Goal: Transaction & Acquisition: Purchase product/service

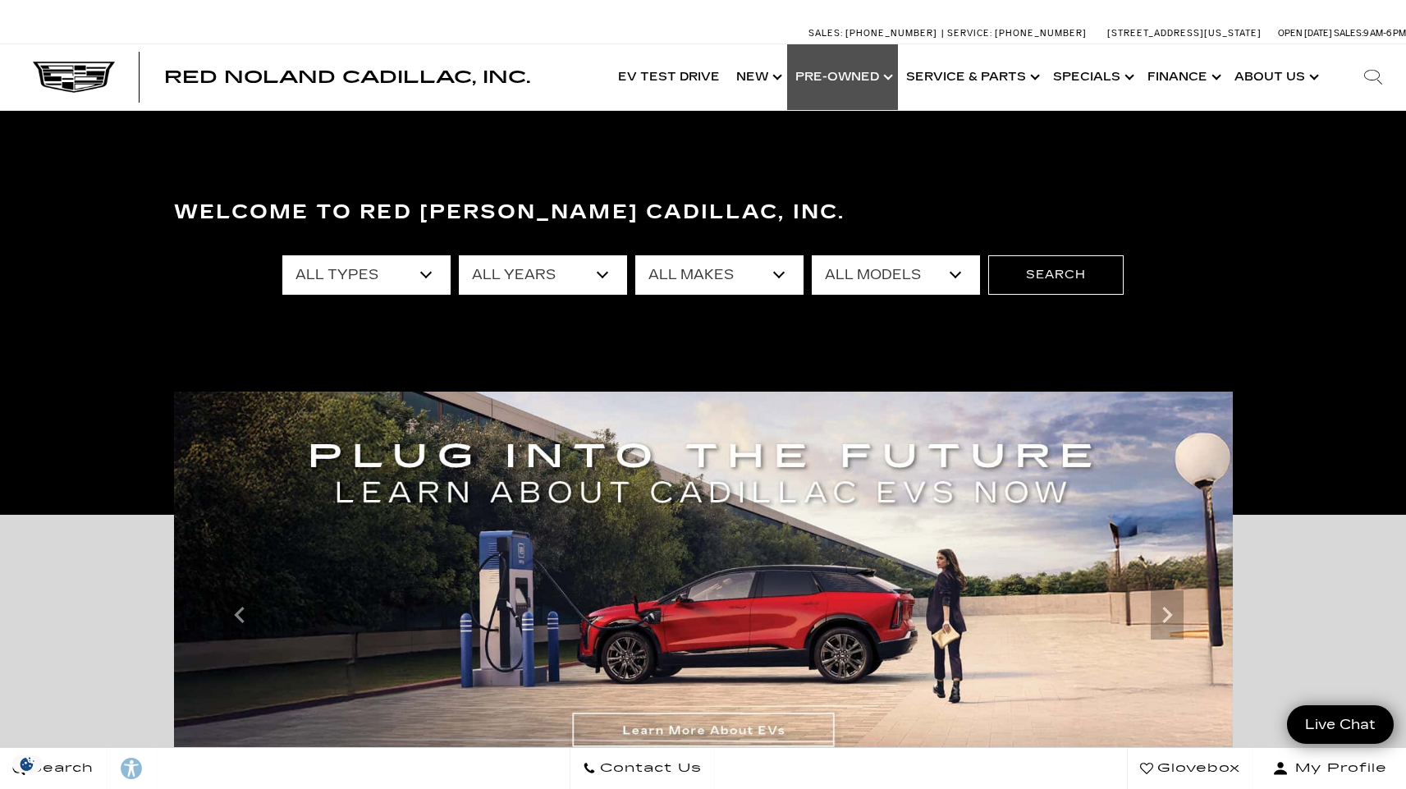
click at [864, 86] on link "Show Pre-Owned" at bounding box center [842, 77] width 111 height 66
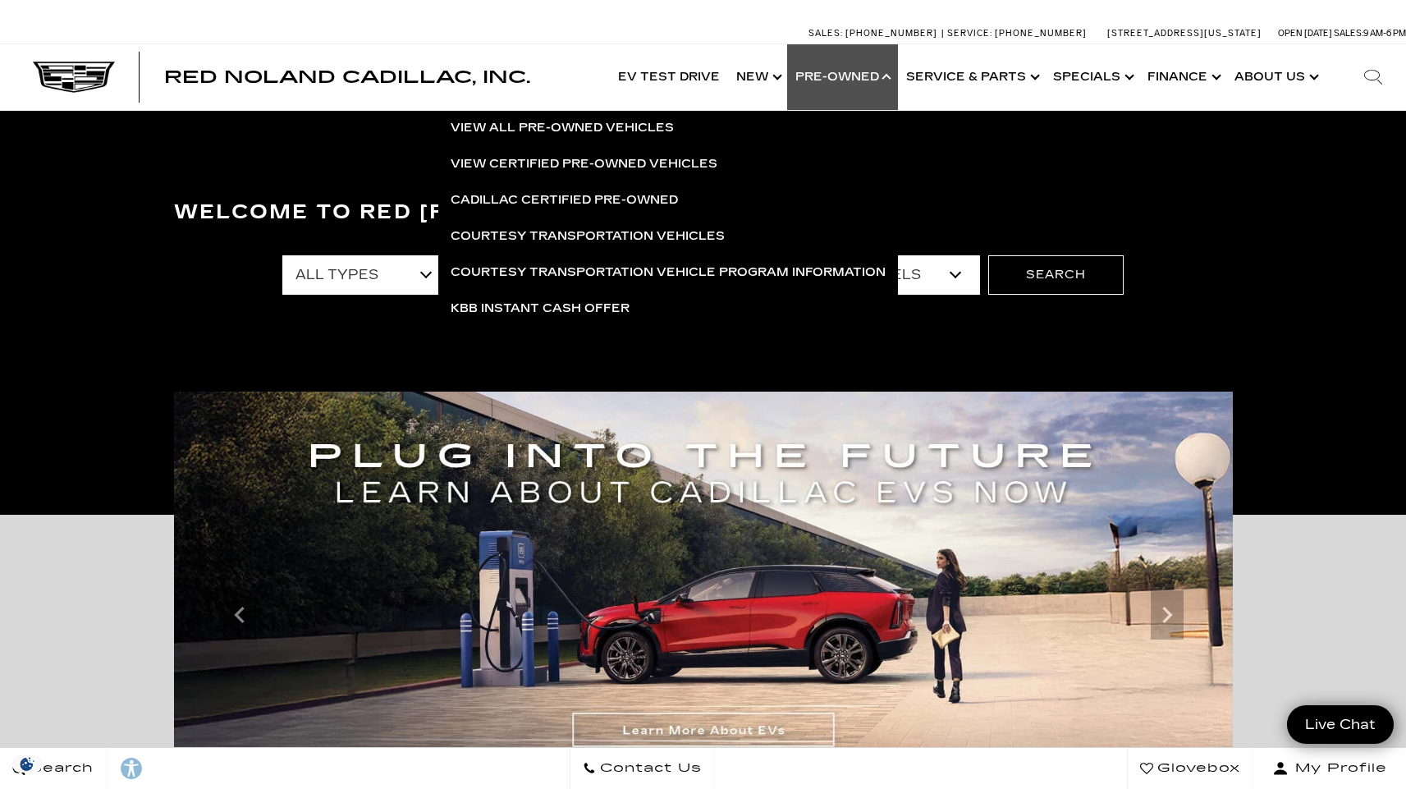
click at [866, 78] on link "Show Pre-Owned" at bounding box center [842, 77] width 111 height 66
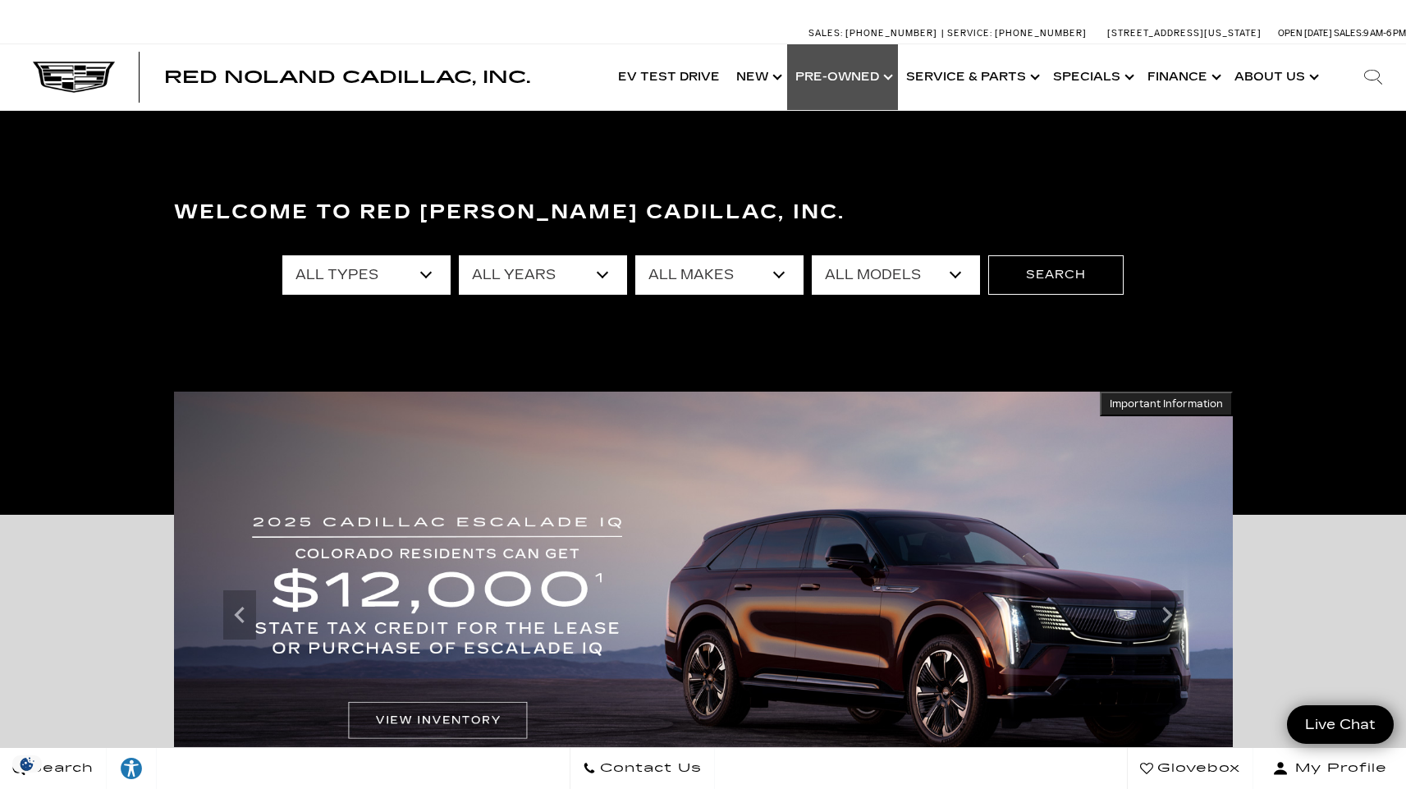
click at [858, 82] on link "Show Pre-Owned" at bounding box center [842, 77] width 111 height 66
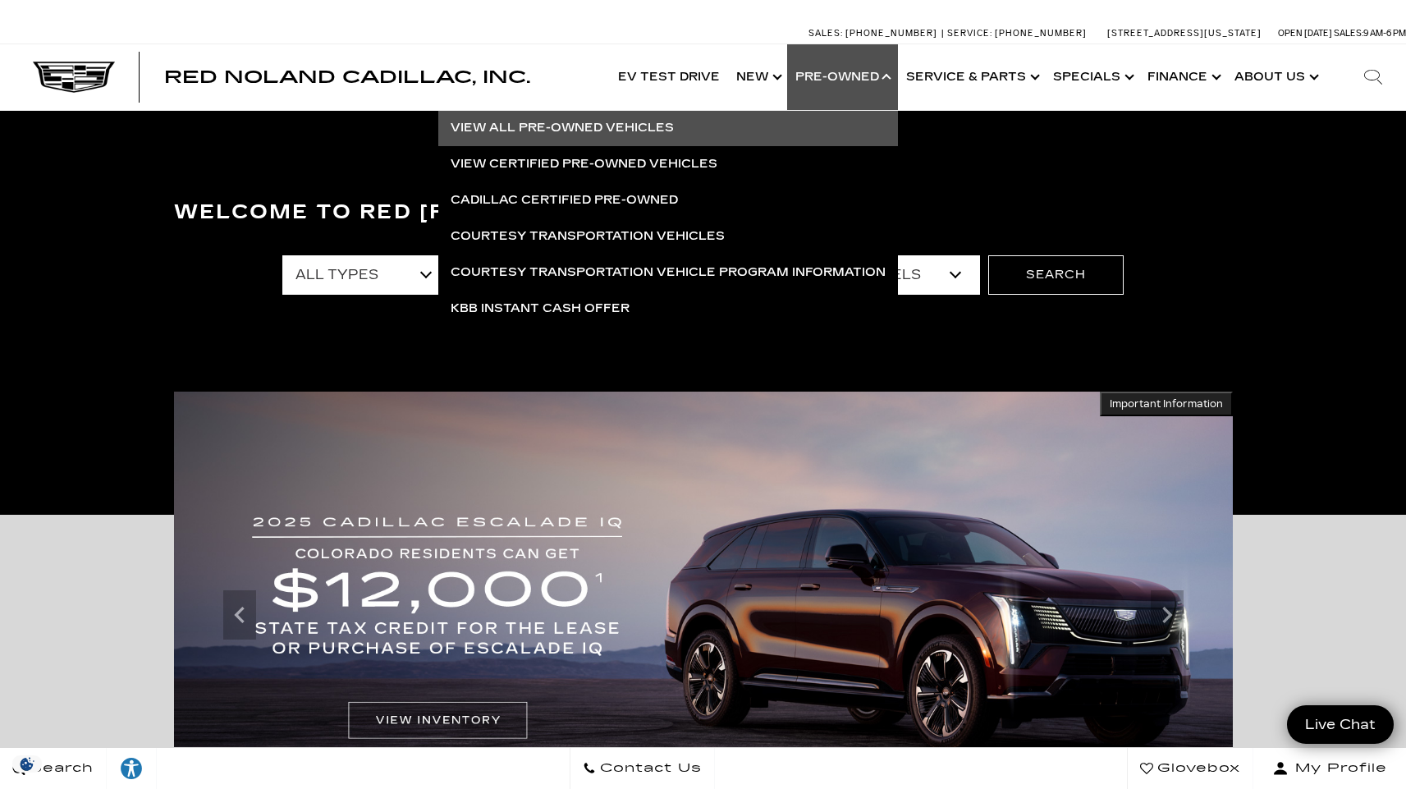
click at [612, 132] on link "View All Pre-Owned Vehicles" at bounding box center [668, 128] width 460 height 36
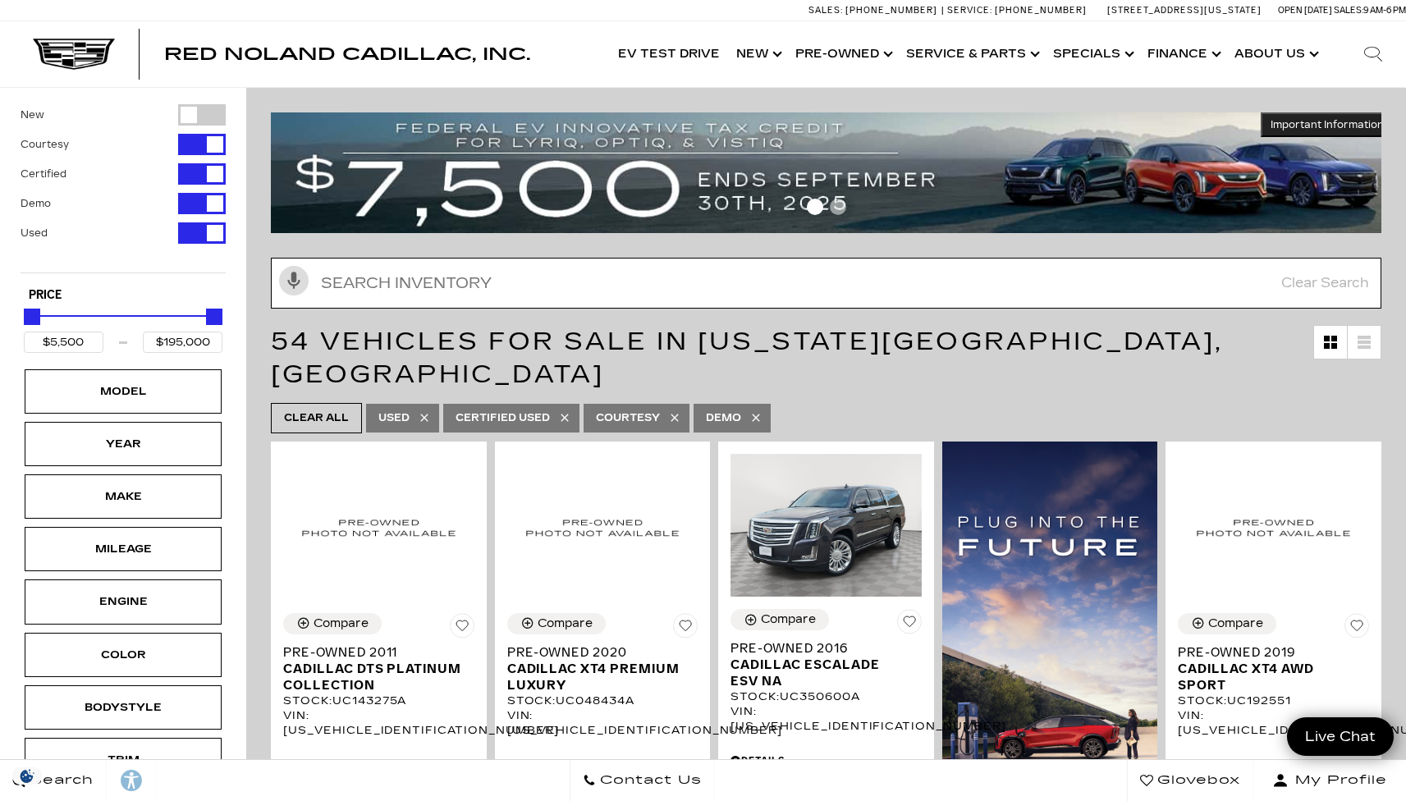
click at [455, 277] on input "text" at bounding box center [826, 283] width 1110 height 51
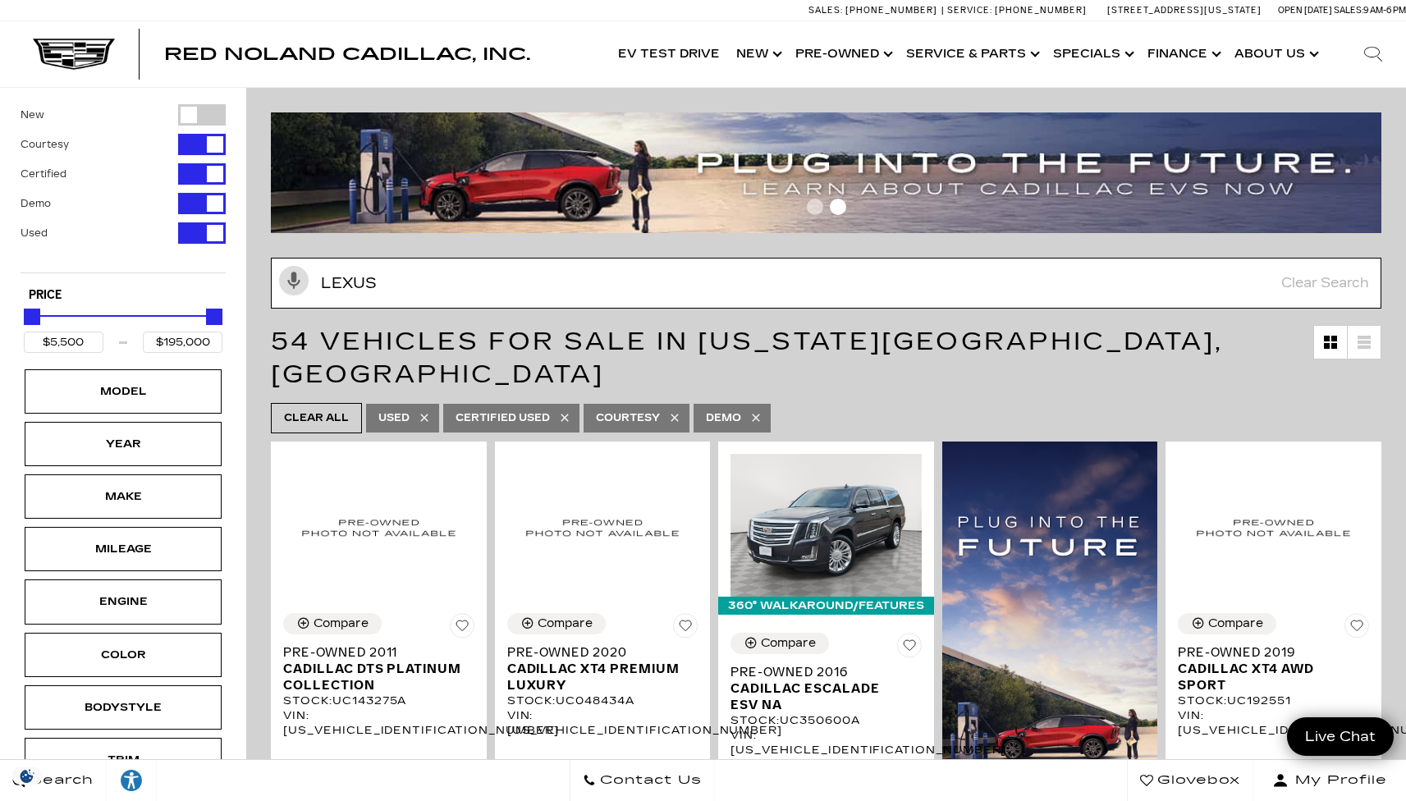
type input "LEXUS'"
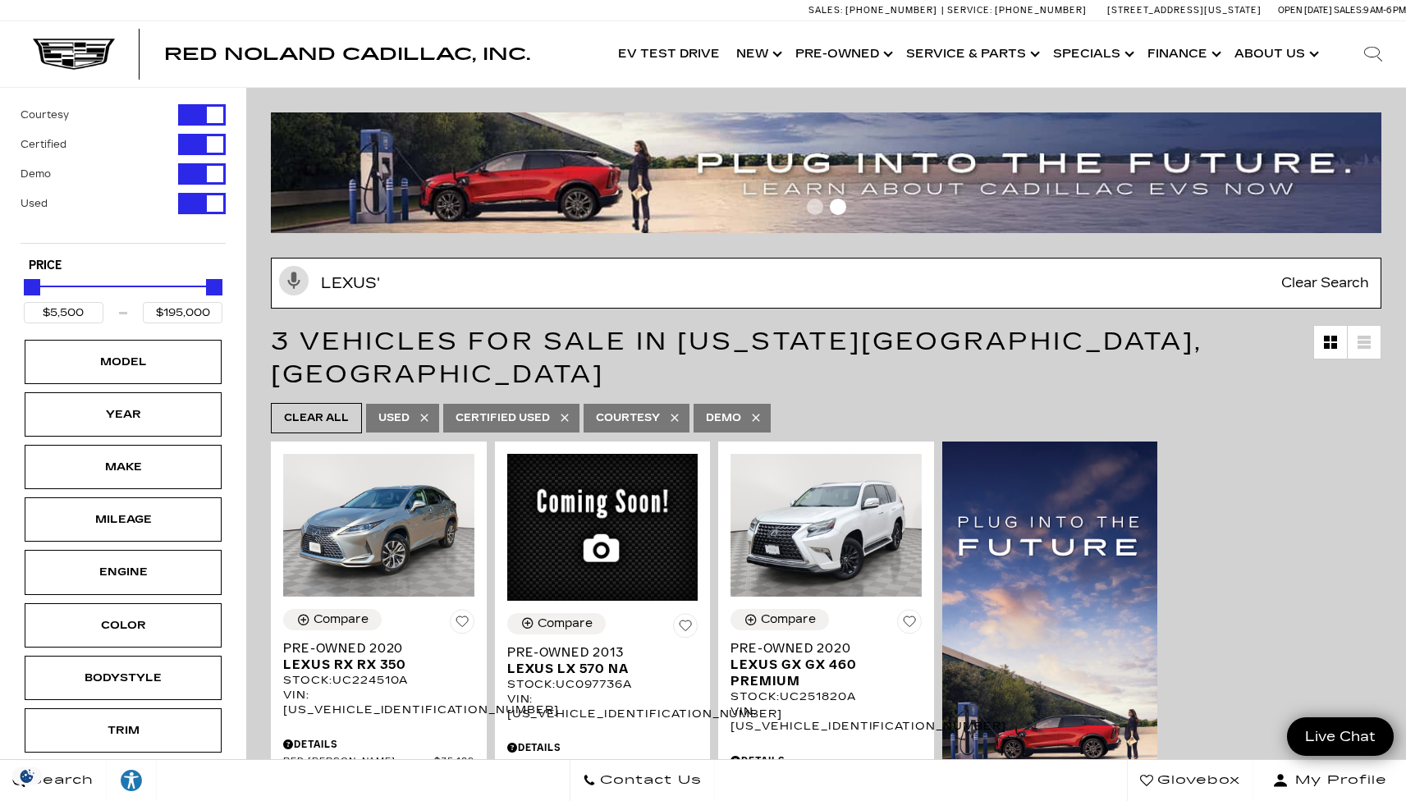
type input "$35,189"
type input "$43,189"
